Goal: Find contact information: Find contact information

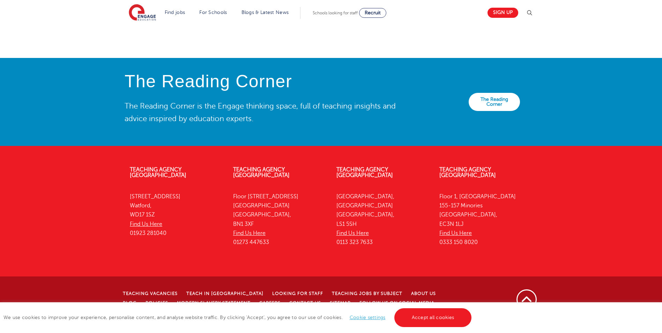
scroll to position [1526, 0]
drag, startPoint x: 464, startPoint y: 234, endPoint x: 438, endPoint y: 232, distance: 25.9
click at [438, 232] on div "Teaching Agency [STREET_ADDRESS] Find Us Here 0333 150 8020" at bounding box center [485, 207] width 103 height 103
copy p "EC3N 1LJ"
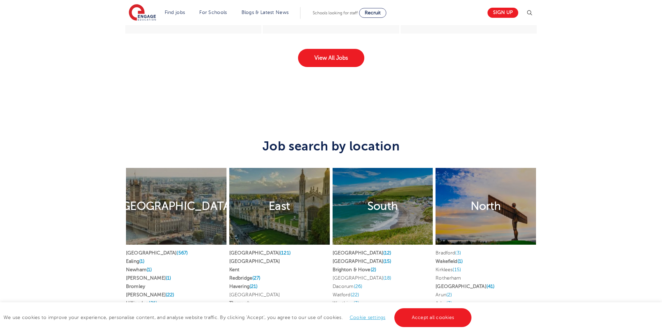
scroll to position [1061, 0]
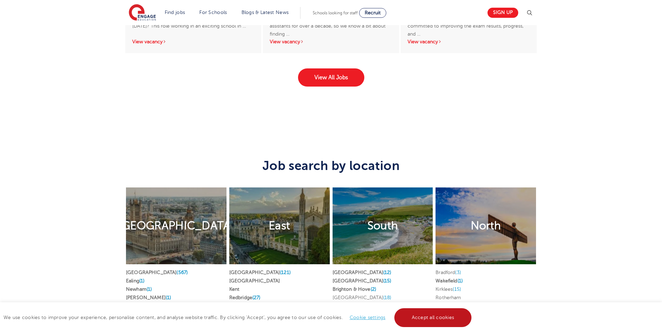
click at [427, 315] on link "Accept all cookies" at bounding box center [432, 317] width 77 height 19
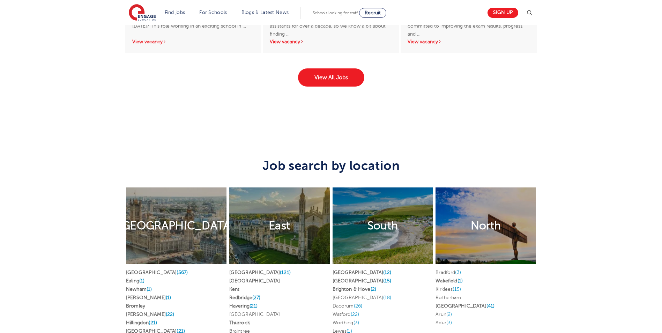
scroll to position [1526, 0]
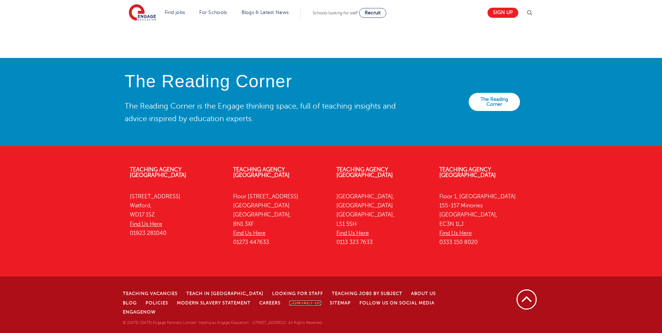
click at [290, 305] on link "Contact Us" at bounding box center [305, 302] width 32 height 5
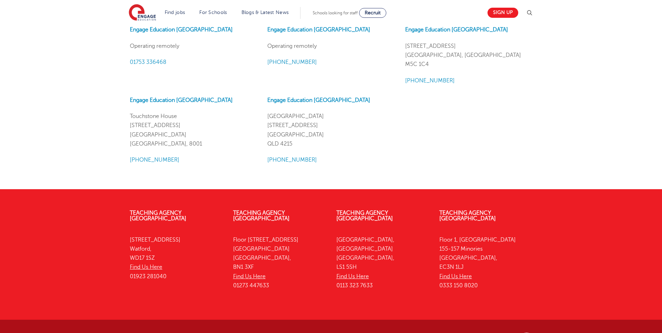
scroll to position [848, 0]
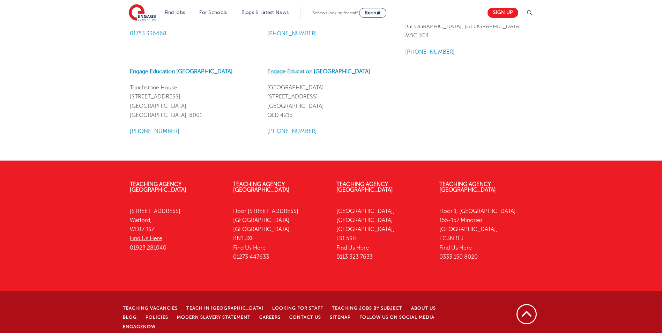
drag, startPoint x: 483, startPoint y: 250, endPoint x: 438, endPoint y: 251, distance: 44.7
click at [438, 251] on div "Teaching Agency [STREET_ADDRESS] Find Us Here 0333 150 8020" at bounding box center [485, 222] width 103 height 103
copy p "0333 150 8020"
